Goal: Information Seeking & Learning: Learn about a topic

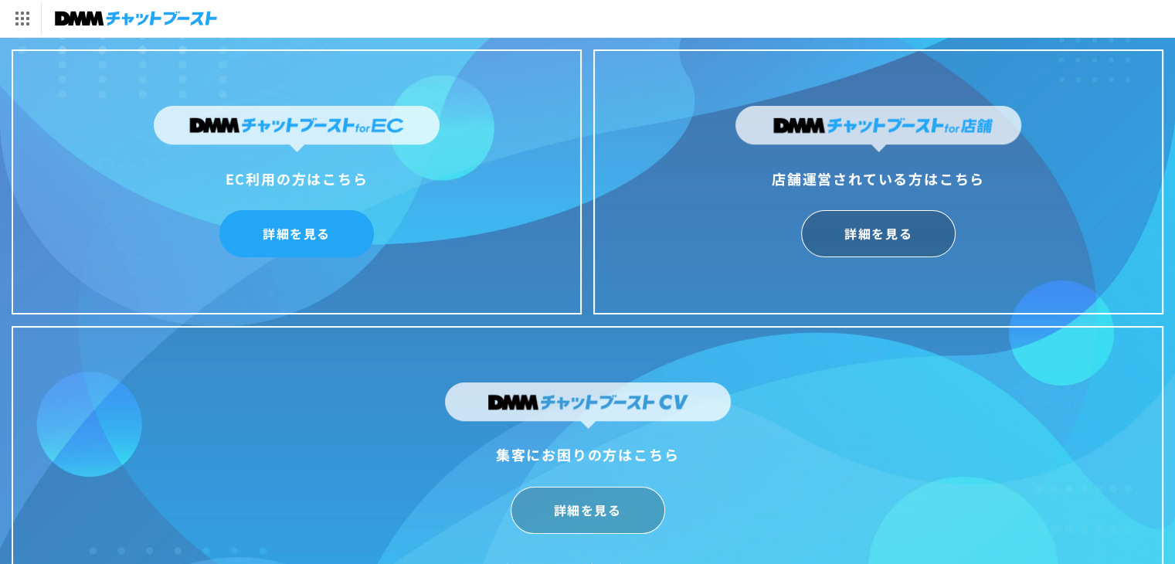
click at [328, 223] on link "詳細を見る" at bounding box center [296, 233] width 155 height 47
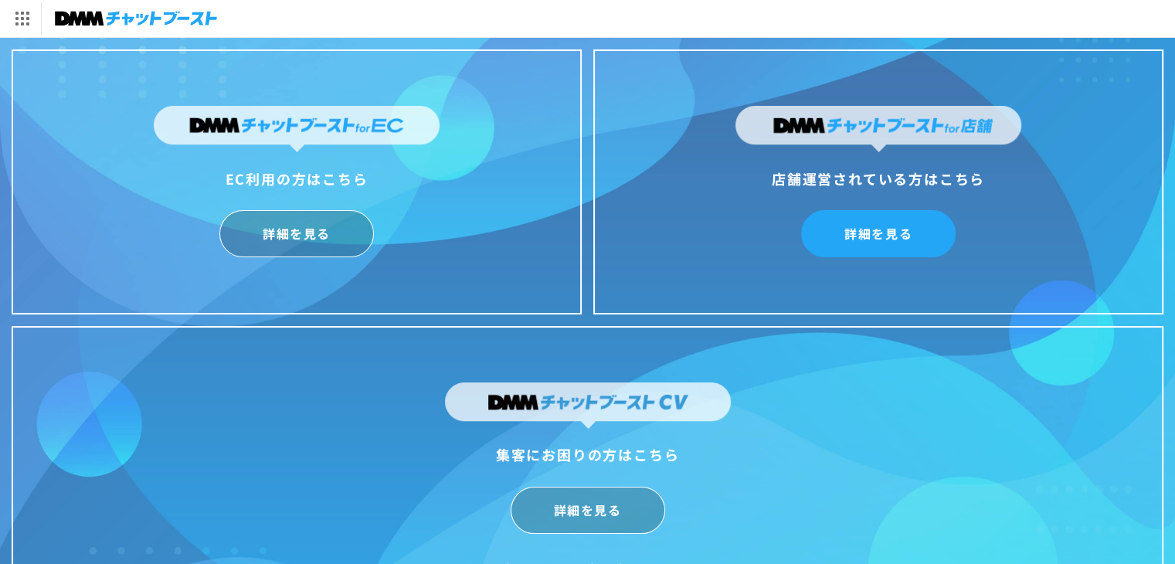
click at [873, 223] on link "詳細を見る" at bounding box center [878, 233] width 155 height 47
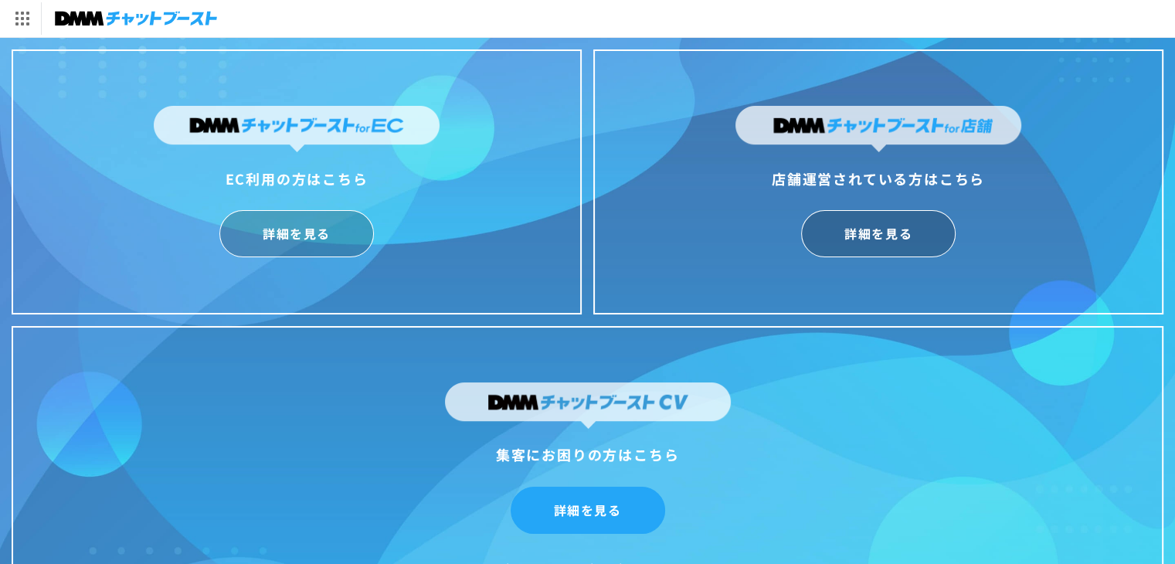
click at [631, 509] on link "詳細を見る" at bounding box center [588, 510] width 155 height 47
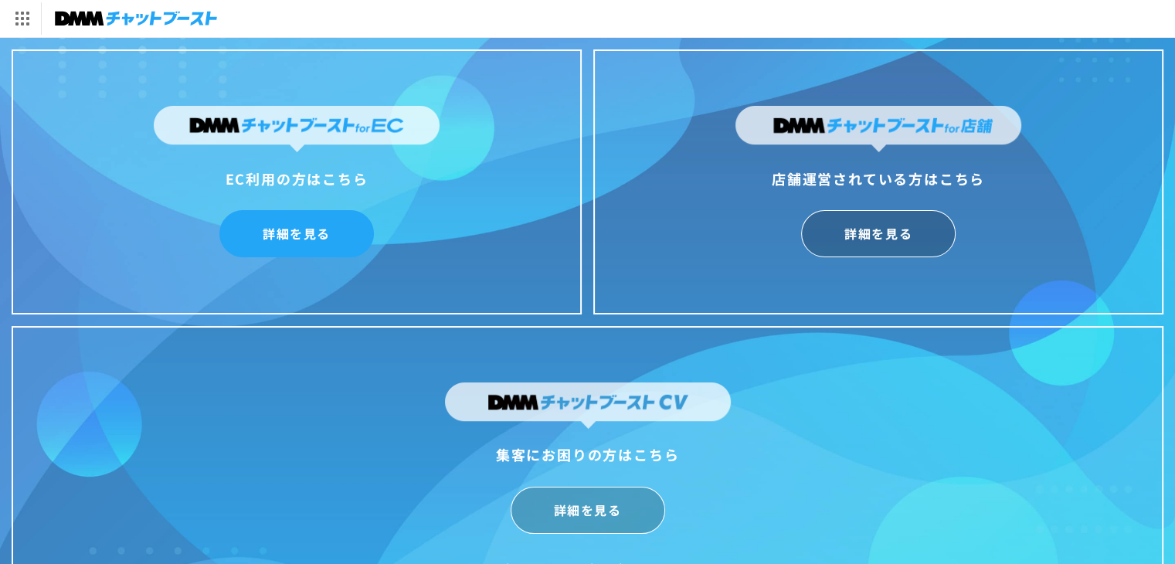
click at [299, 228] on link "詳細を見る" at bounding box center [296, 233] width 155 height 47
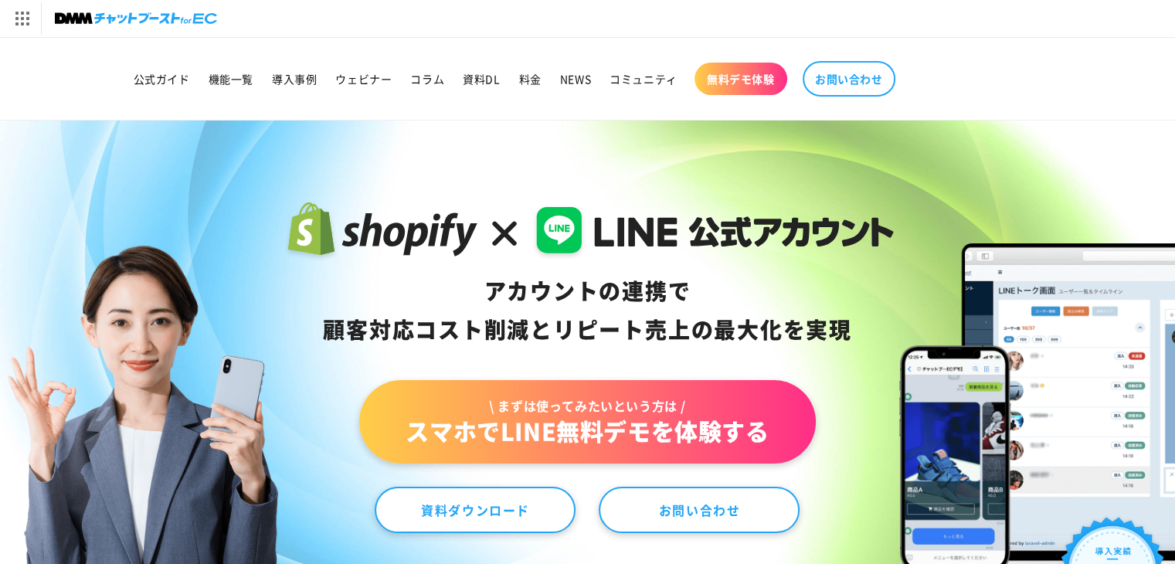
click at [536, 9] on div "DMM.com トップへ DMM TV 電子書籍 オンラインゲーム PCゲーム/ソフトウェア オンラインクレーンゲーム スクラッチ 通販 キャラクターグッズ" at bounding box center [587, 18] width 1175 height 37
click at [139, 10] on img at bounding box center [136, 19] width 162 height 22
click at [743, 29] on div "[DOMAIN_NAME] トップへ DMM TV 電子書籍 オンラインゲーム PCゲーム/ソフトウェア オンラインクレーンゲーム スクラッチ 通販 キャラク…" at bounding box center [587, 18] width 1175 height 37
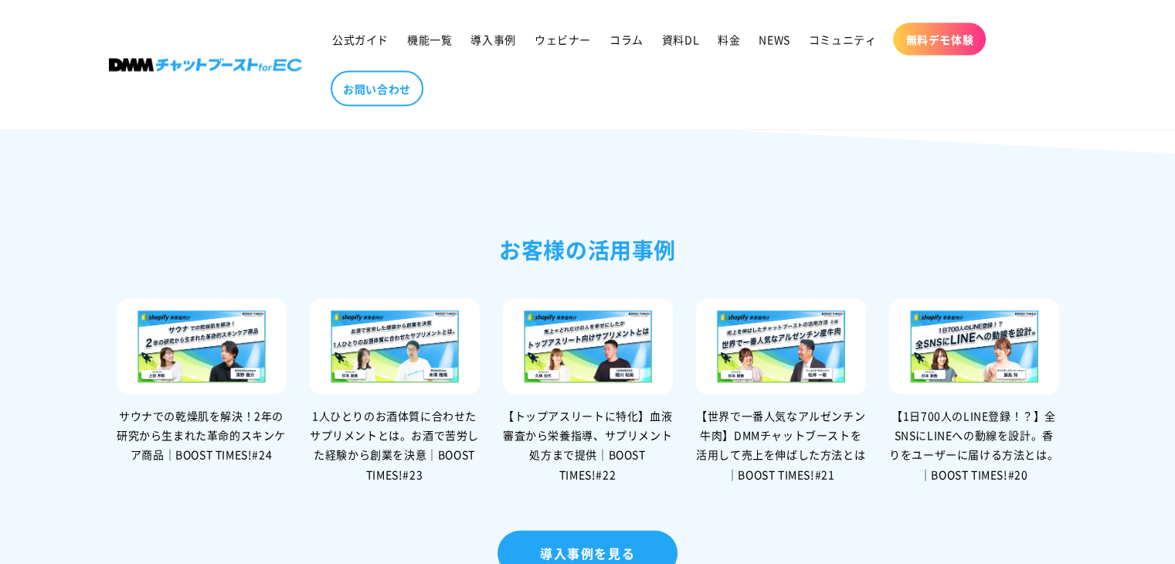
scroll to position [3168, 0]
